Goal: Register for event/course

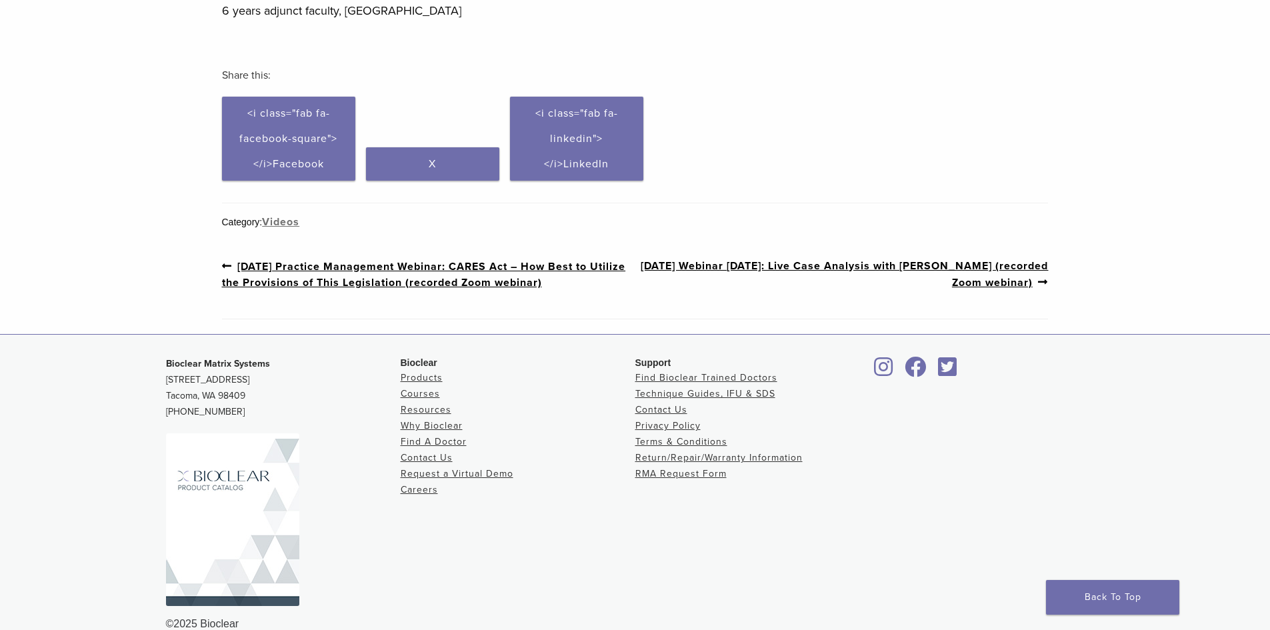
scroll to position [557, 0]
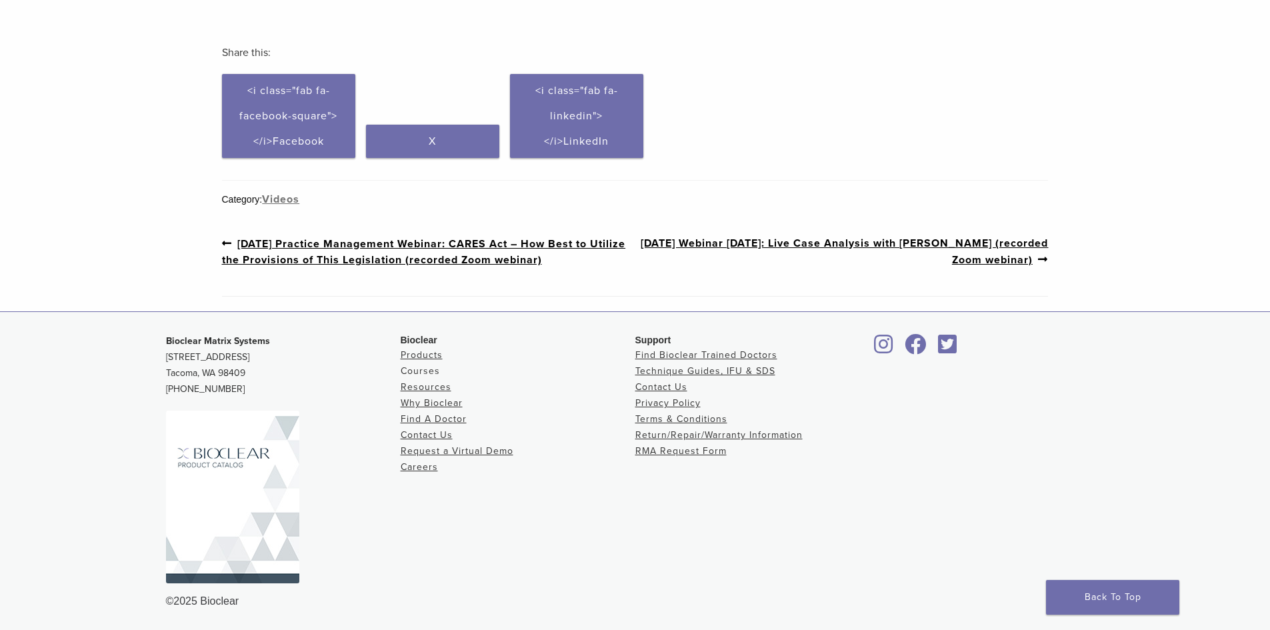
click at [426, 371] on link "Courses" at bounding box center [420, 370] width 39 height 11
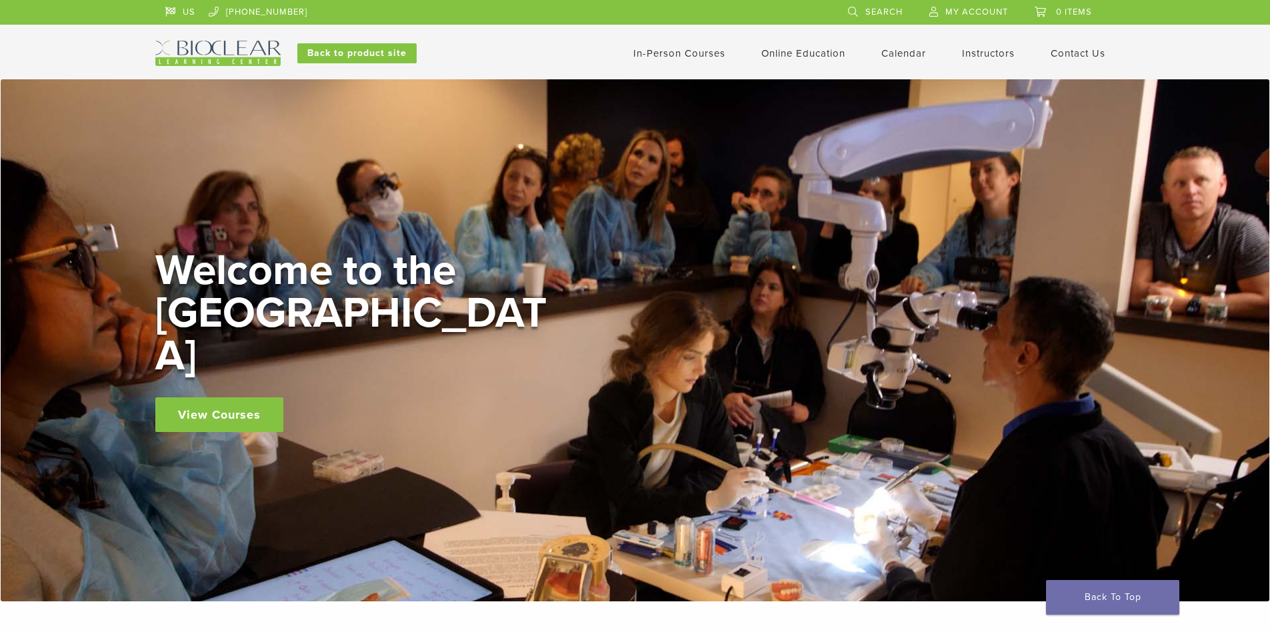
click at [671, 55] on link "In-Person Courses" at bounding box center [679, 53] width 92 height 12
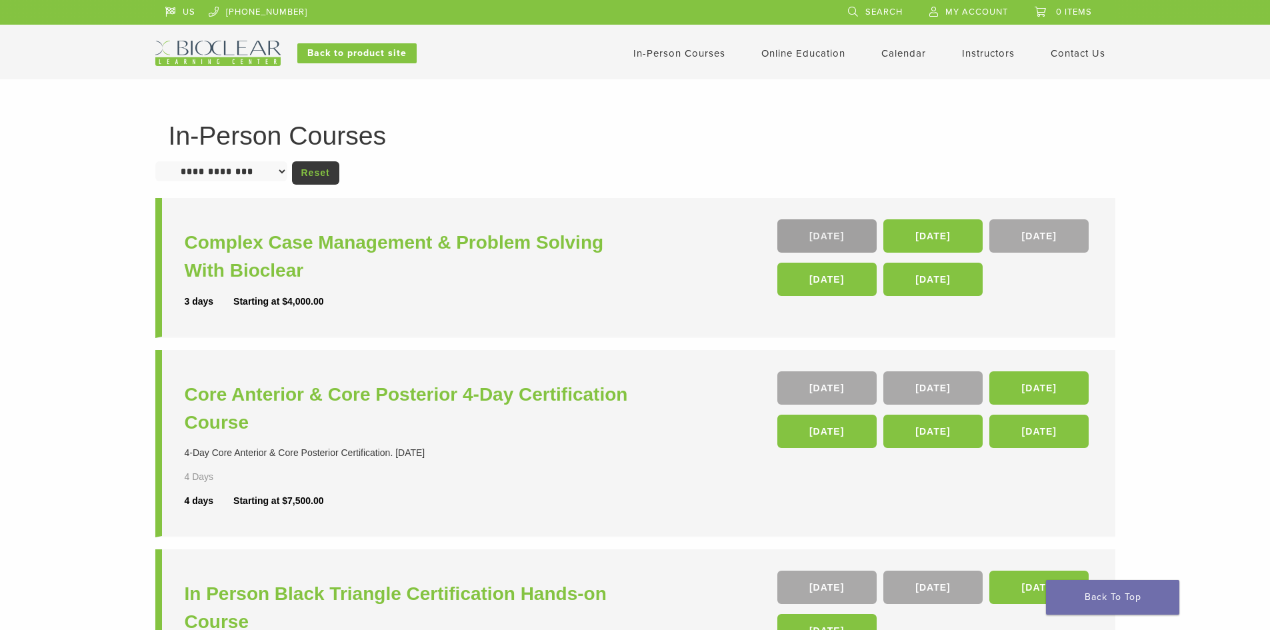
click at [816, 235] on link "28 Aug" at bounding box center [827, 235] width 99 height 33
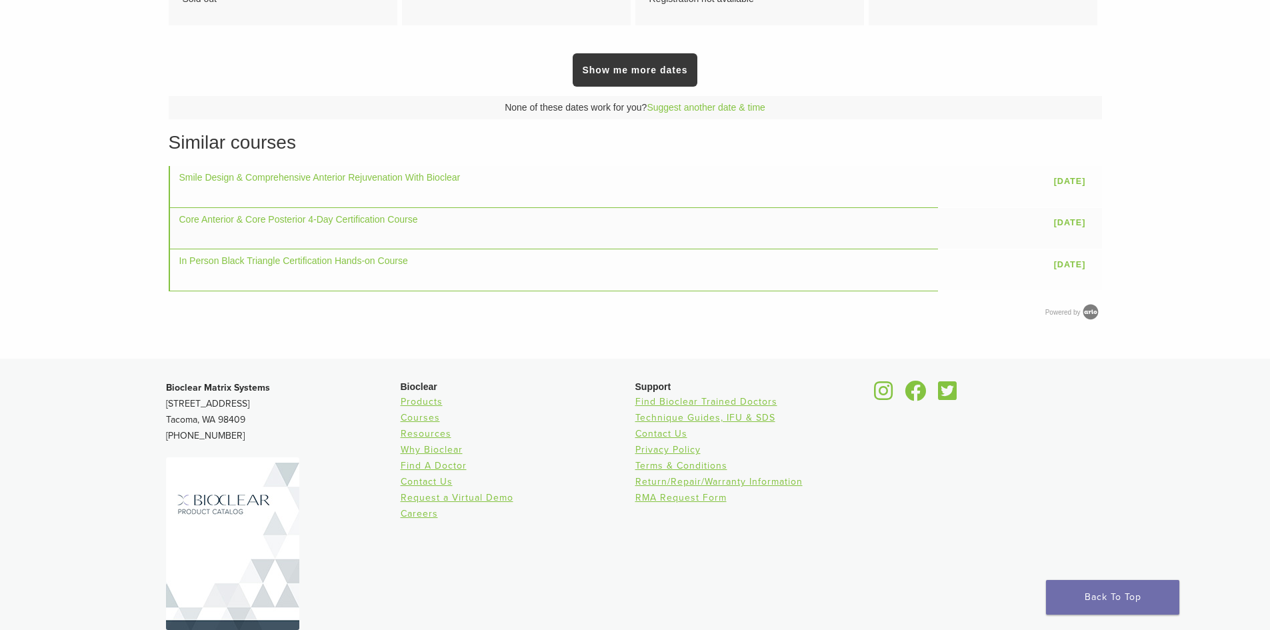
scroll to position [800, 0]
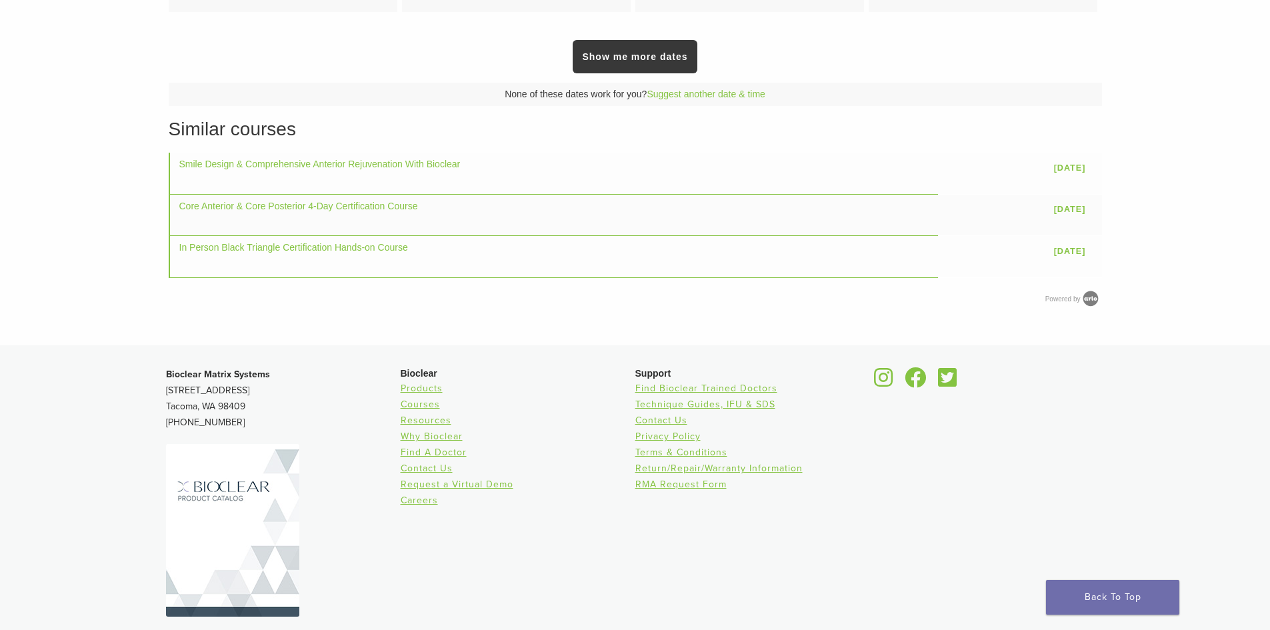
drag, startPoint x: 245, startPoint y: 405, endPoint x: 160, endPoint y: 377, distance: 89.8
click at [160, 377] on div "Bioclear Matrix Systems 3901 South Fife Street, Suite 100 Tacoma, WA 98409 1.85…" at bounding box center [635, 504] width 960 height 297
copy p "Bioclear Matrix Systems 3901 South Fife Street, Suite 100 Tacoma, WA 98409"
